Goal: Find specific page/section: Find specific page/section

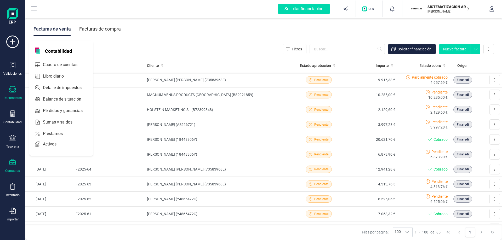
click at [10, 163] on icon at bounding box center [12, 162] width 6 height 6
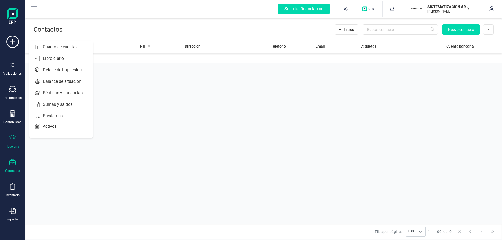
click at [19, 138] on div "Tesorería" at bounding box center [12, 142] width 21 height 14
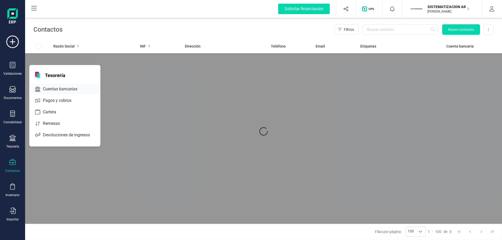
click at [46, 93] on div "Cuentas bancarias" at bounding box center [64, 89] width 69 height 10
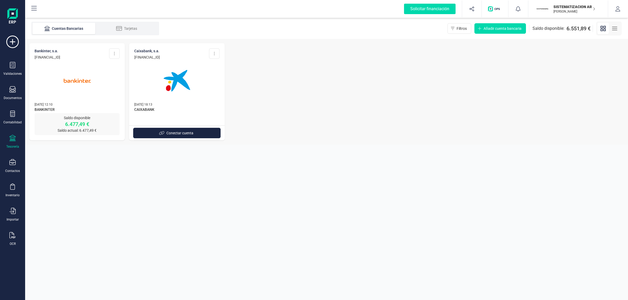
click at [87, 83] on img at bounding box center [77, 81] width 44 height 44
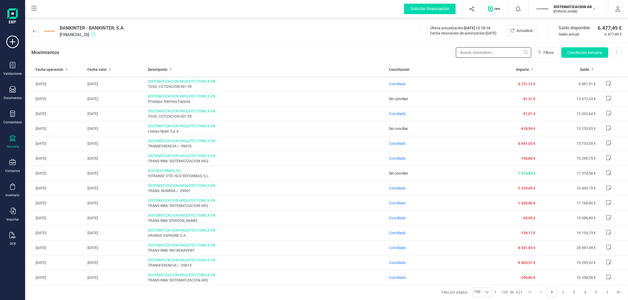
click at [484, 53] on input "text" at bounding box center [493, 52] width 75 height 10
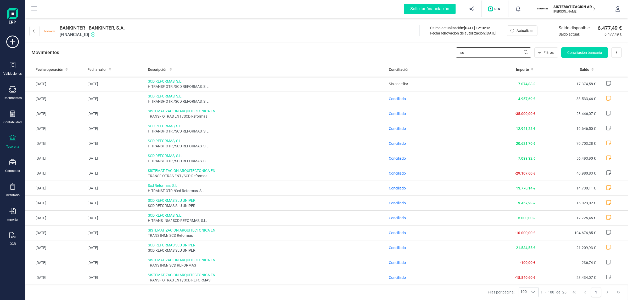
type input "s"
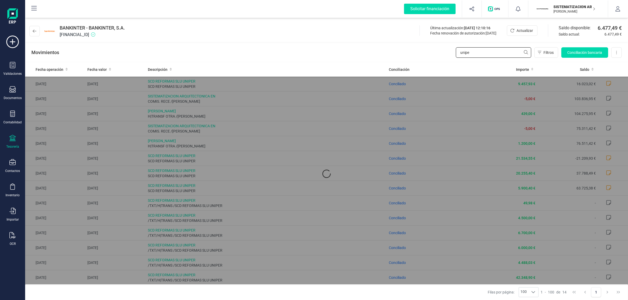
type input "uniper"
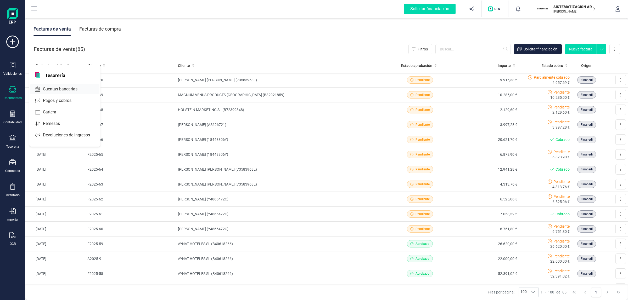
click at [57, 87] on span "Cuentas bancarias" at bounding box center [64, 89] width 46 height 6
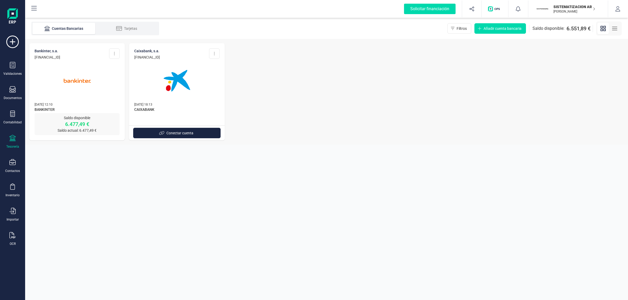
click at [81, 71] on img at bounding box center [77, 81] width 44 height 44
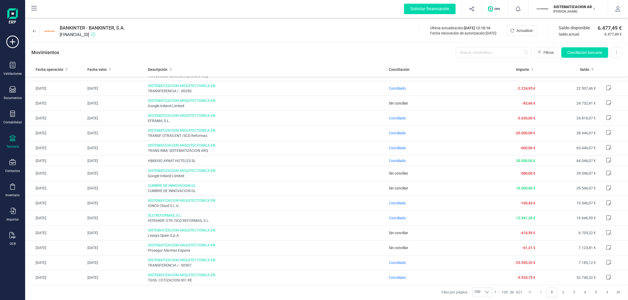
scroll to position [720, 0]
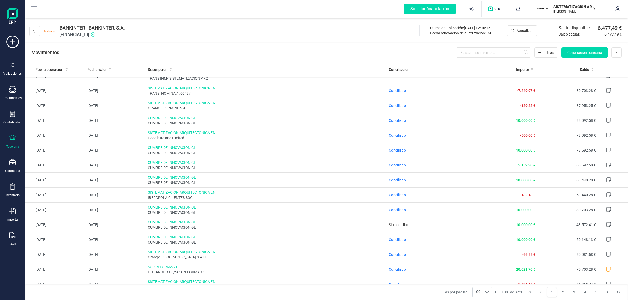
click at [588, 9] on p "[PERSON_NAME]" at bounding box center [574, 11] width 42 height 4
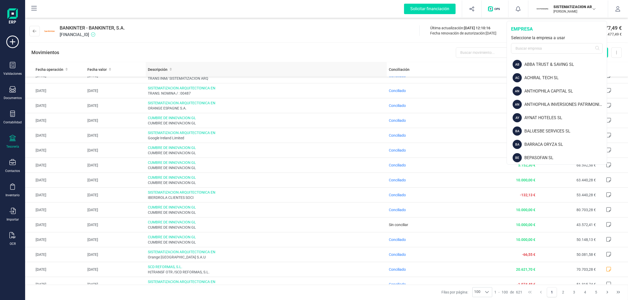
drag, startPoint x: 566, startPoint y: 11, endPoint x: 350, endPoint y: 74, distance: 224.8
click at [563, 12] on p "[PERSON_NAME]" at bounding box center [574, 11] width 42 height 4
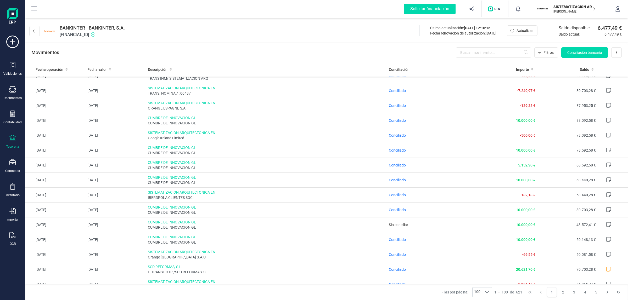
click at [560, 0] on div "Solicitar financiación Importaciones completadas 0 / 0 SISTEMATIZACION ARQUITEC…" at bounding box center [326, 9] width 603 height 18
drag, startPoint x: 556, startPoint y: 7, endPoint x: 556, endPoint y: 18, distance: 11.0
click at [556, 10] on div "SISTEMATIZACION ARQUITECTONICA EN REFORMAS SL JAVIER DEVELOPER" at bounding box center [571, 9] width 40 height 12
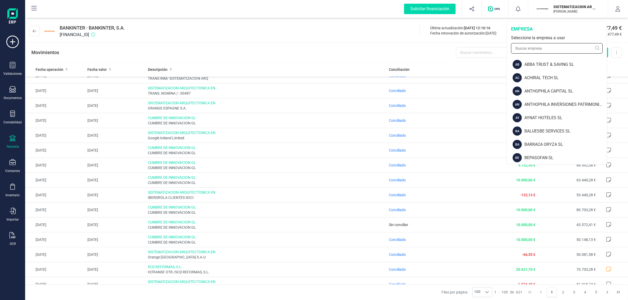
click at [557, 47] on input "text" at bounding box center [557, 48] width 92 height 10
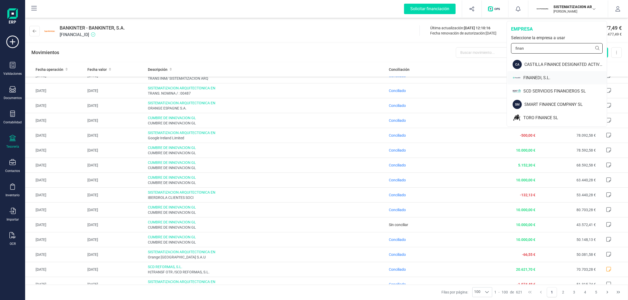
type input "finan"
click at [532, 79] on div "FINANEDI, S.L." at bounding box center [564, 78] width 83 height 6
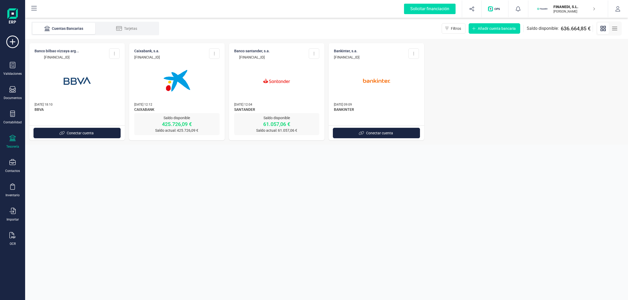
click at [181, 74] on img at bounding box center [177, 81] width 44 height 44
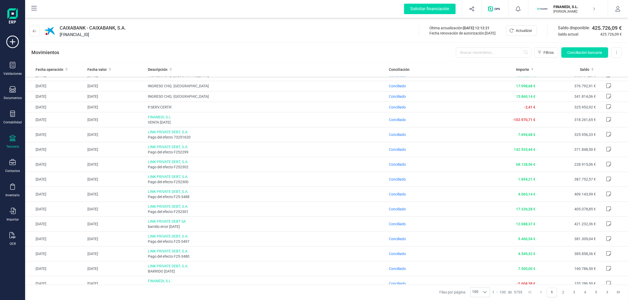
scroll to position [785, 0]
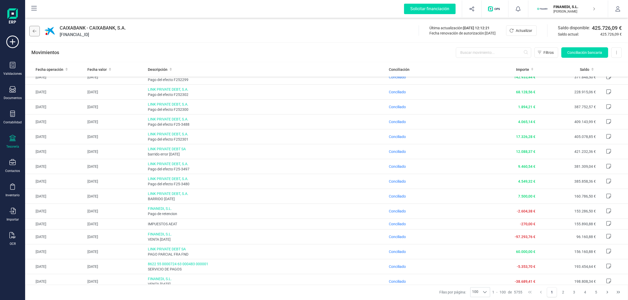
click at [36, 36] on button at bounding box center [34, 31] width 10 height 10
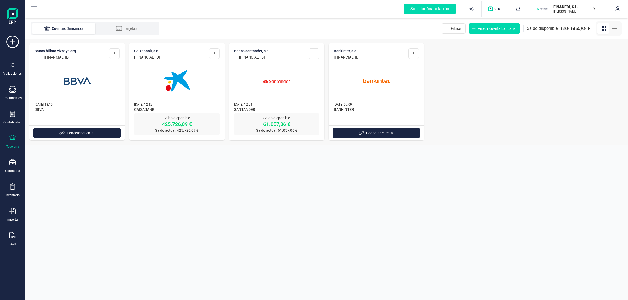
click at [102, 75] on div at bounding box center [77, 78] width 85 height 36
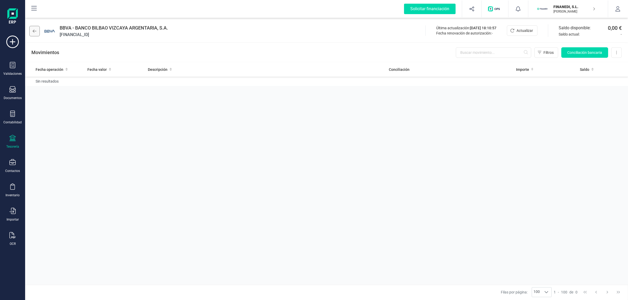
click at [32, 33] on button at bounding box center [34, 31] width 10 height 10
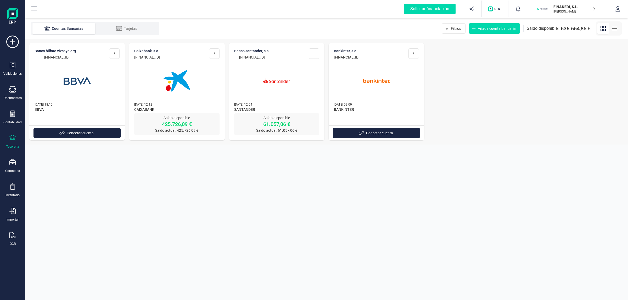
click at [271, 91] on img at bounding box center [277, 81] width 44 height 44
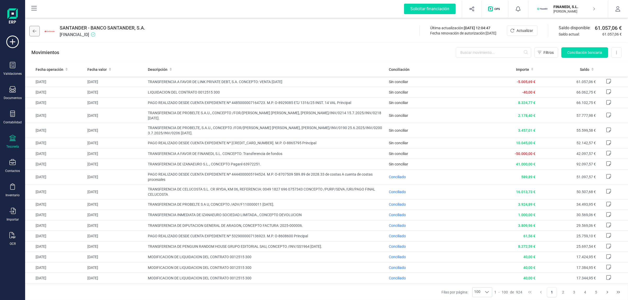
click at [37, 32] on button at bounding box center [34, 31] width 10 height 10
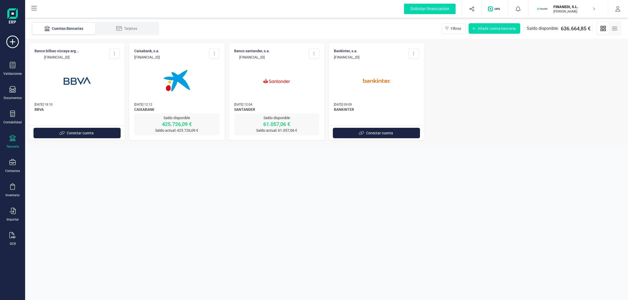
click at [566, 11] on p "[PERSON_NAME]" at bounding box center [574, 11] width 42 height 4
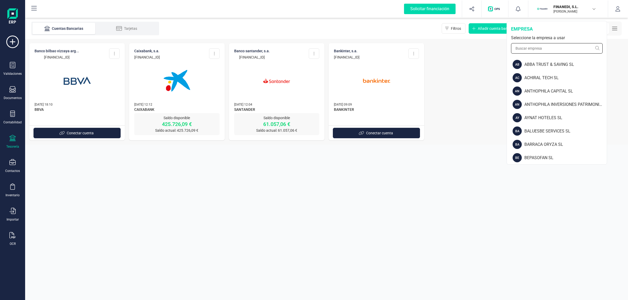
click at [555, 49] on input "text" at bounding box center [557, 48] width 92 height 10
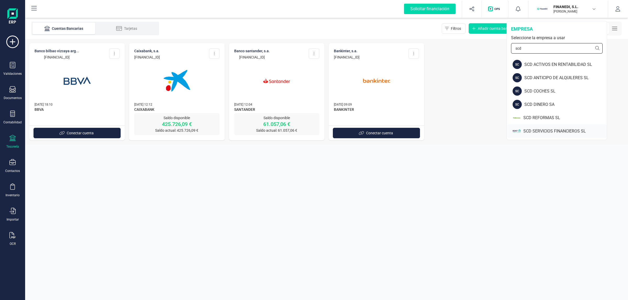
type input "scd"
click at [539, 126] on div "SCD SERVICIOS FINANCIEROS SL" at bounding box center [556, 131] width 99 height 13
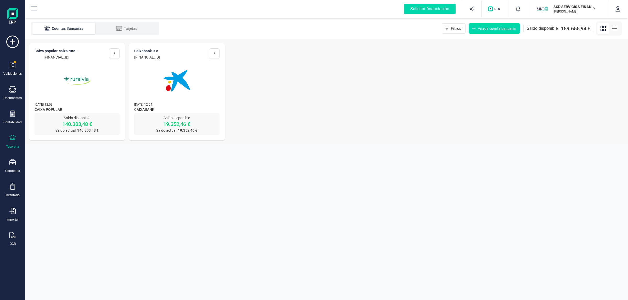
click at [81, 84] on img at bounding box center [77, 81] width 44 height 44
